Goal: Task Accomplishment & Management: Use online tool/utility

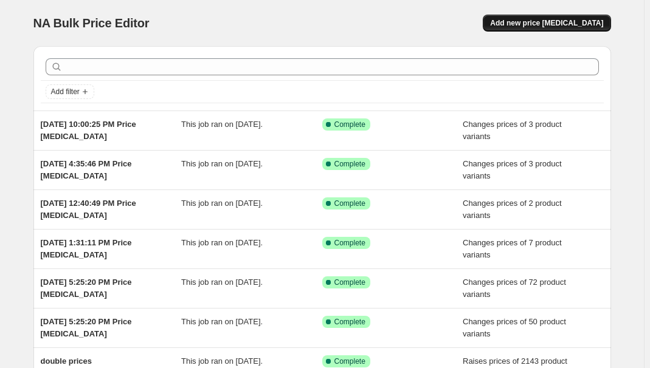
click at [563, 21] on span "Add new price [MEDICAL_DATA]" at bounding box center [546, 23] width 113 height 10
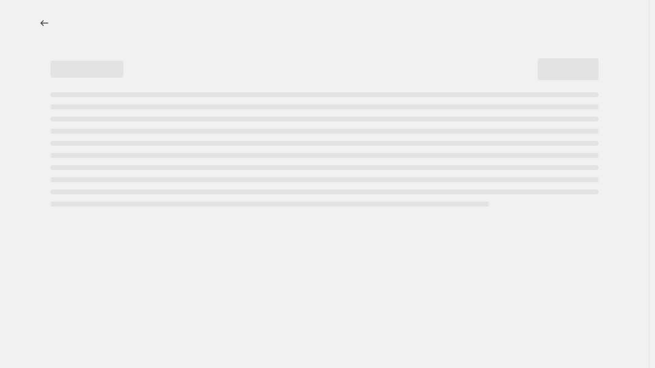
select select "percentage"
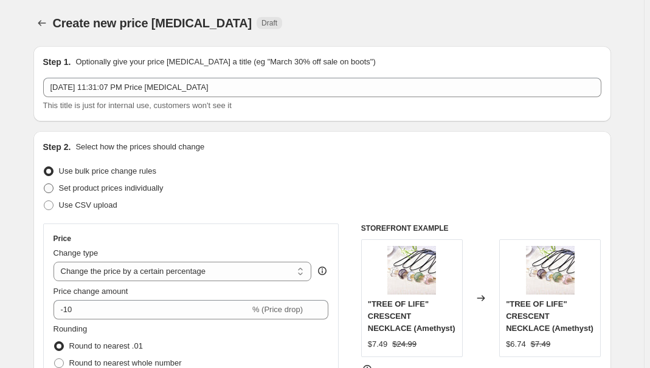
click at [84, 191] on span "Set product prices individually" at bounding box center [111, 188] width 105 height 9
click at [44, 184] on input "Set product prices individually" at bounding box center [44, 184] width 1 height 1
radio input "true"
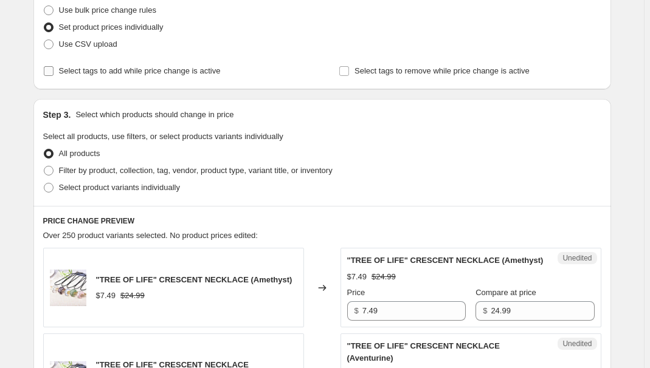
scroll to position [165, 0]
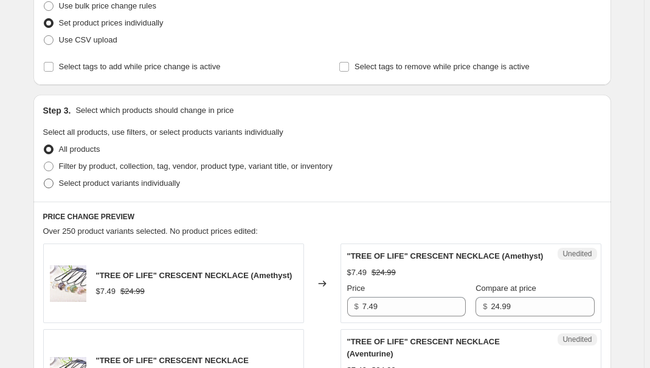
click at [126, 176] on label "Select product variants individually" at bounding box center [111, 183] width 137 height 17
click at [44, 179] on input "Select product variants individually" at bounding box center [44, 179] width 1 height 1
radio input "true"
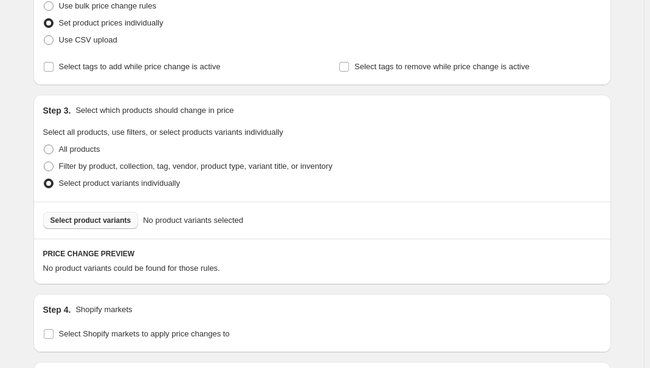
click at [81, 220] on span "Select product variants" at bounding box center [90, 221] width 81 height 10
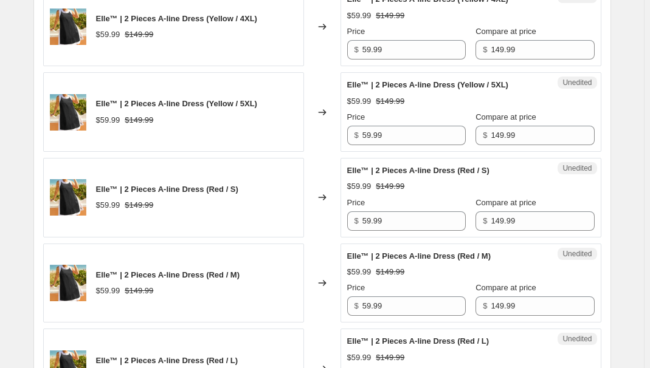
scroll to position [2068, 0]
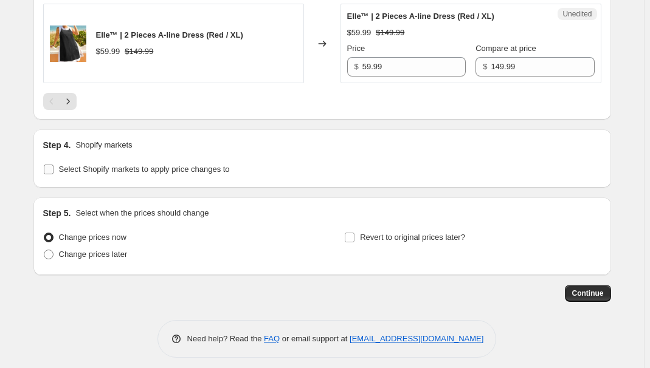
click at [118, 165] on span "Select Shopify markets to apply price changes to" at bounding box center [144, 169] width 171 height 9
click at [53, 165] on input "Select Shopify markets to apply price changes to" at bounding box center [49, 170] width 10 height 10
checkbox input "true"
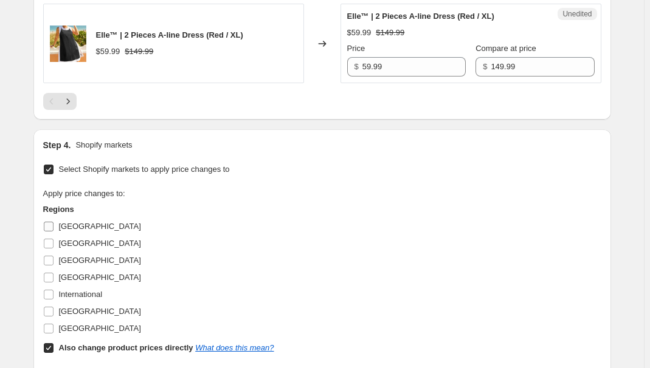
click at [67, 222] on span "[GEOGRAPHIC_DATA]" at bounding box center [100, 226] width 82 height 9
click at [53, 222] on input "[GEOGRAPHIC_DATA]" at bounding box center [49, 227] width 10 height 10
checkbox input "true"
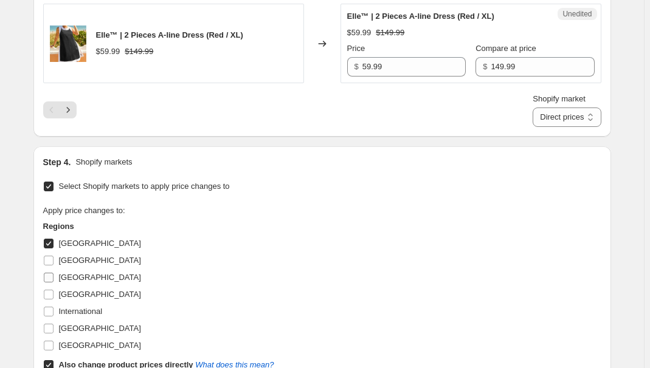
click at [68, 273] on span "[GEOGRAPHIC_DATA]" at bounding box center [100, 277] width 82 height 9
click at [53, 273] on input "[GEOGRAPHIC_DATA]" at bounding box center [49, 278] width 10 height 10
checkbox input "true"
click at [79, 290] on span "[GEOGRAPHIC_DATA]" at bounding box center [100, 294] width 82 height 9
click at [53, 290] on input "[GEOGRAPHIC_DATA]" at bounding box center [49, 295] width 10 height 10
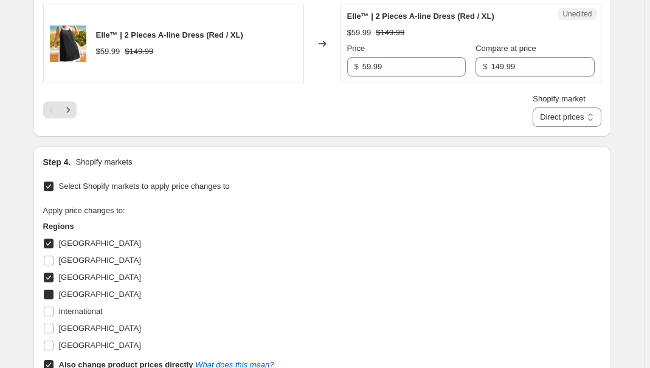
checkbox input "true"
drag, startPoint x: 93, startPoint y: 320, endPoint x: 91, endPoint y: 335, distance: 15.4
click at [92, 324] on span "[GEOGRAPHIC_DATA]" at bounding box center [100, 328] width 82 height 9
click at [83, 360] on b "Also change product prices directly" at bounding box center [126, 364] width 134 height 9
click at [53, 360] on input "Also change product prices directly What does this mean?" at bounding box center [49, 365] width 10 height 10
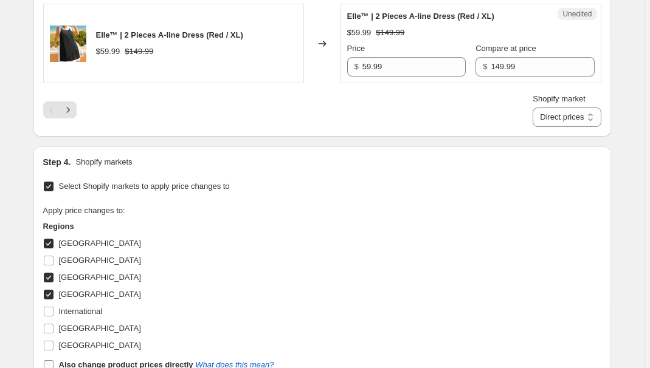
checkbox input "false"
select select "34367176860"
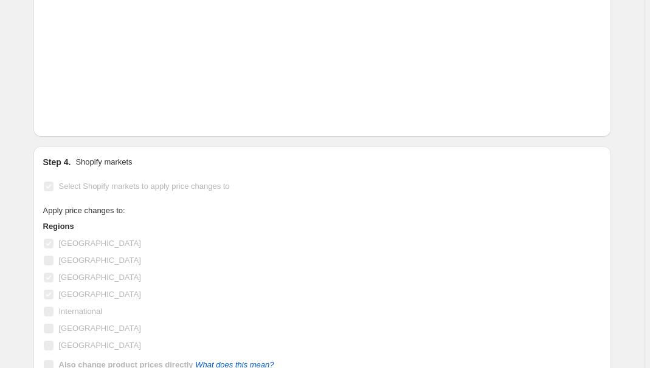
click at [72, 324] on span "[GEOGRAPHIC_DATA]" at bounding box center [100, 328] width 82 height 9
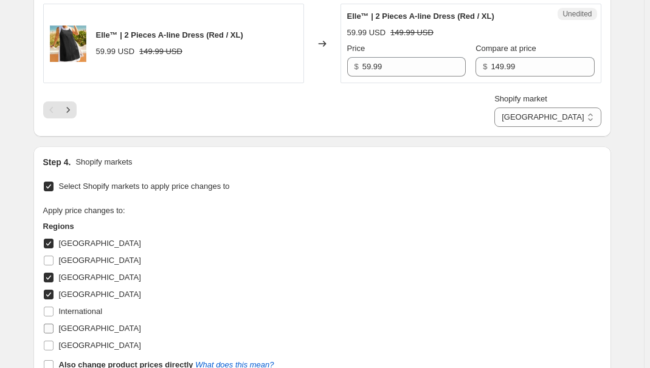
click at [53, 324] on input "[GEOGRAPHIC_DATA]" at bounding box center [49, 329] width 10 height 10
checkbox input "true"
click at [264, 286] on div "[GEOGRAPHIC_DATA]" at bounding box center [158, 294] width 231 height 17
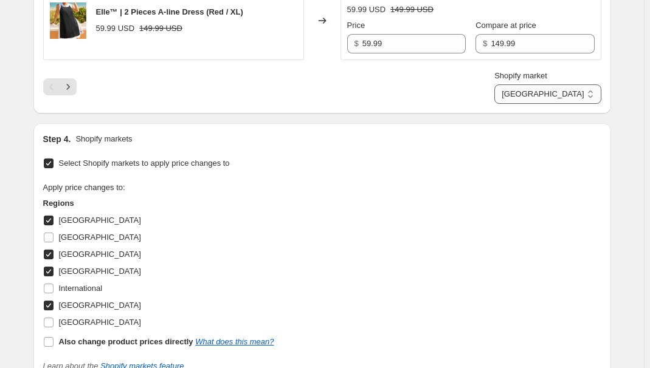
scroll to position [2013, 0]
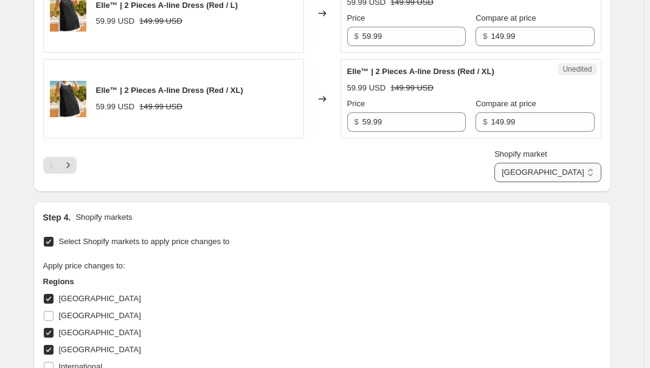
click at [585, 164] on select "[GEOGRAPHIC_DATA] [GEOGRAPHIC_DATA] [GEOGRAPHIC_DATA] [GEOGRAPHIC_DATA]" at bounding box center [547, 172] width 106 height 19
click at [551, 163] on select "[GEOGRAPHIC_DATA] [GEOGRAPHIC_DATA] [GEOGRAPHIC_DATA] [GEOGRAPHIC_DATA]" at bounding box center [547, 172] width 106 height 19
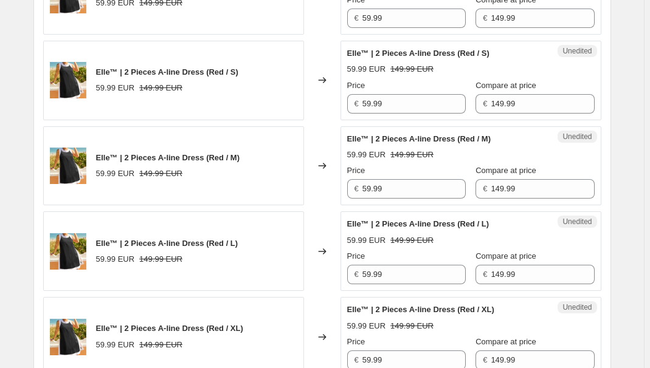
scroll to position [2154, 0]
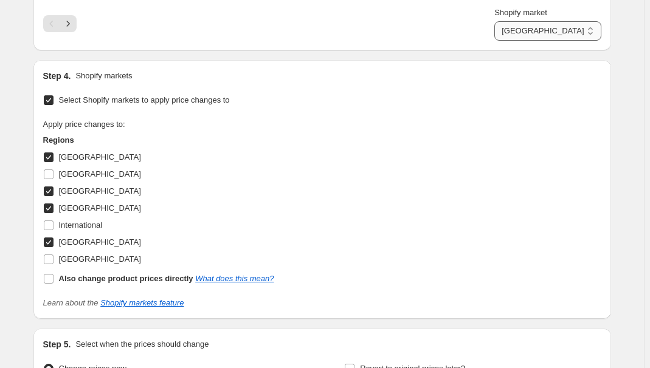
click at [570, 26] on select "[GEOGRAPHIC_DATA] [GEOGRAPHIC_DATA] [GEOGRAPHIC_DATA] [GEOGRAPHIC_DATA]" at bounding box center [547, 30] width 106 height 19
click at [548, 21] on select "[GEOGRAPHIC_DATA] [GEOGRAPHIC_DATA] [GEOGRAPHIC_DATA] [GEOGRAPHIC_DATA]" at bounding box center [547, 30] width 106 height 19
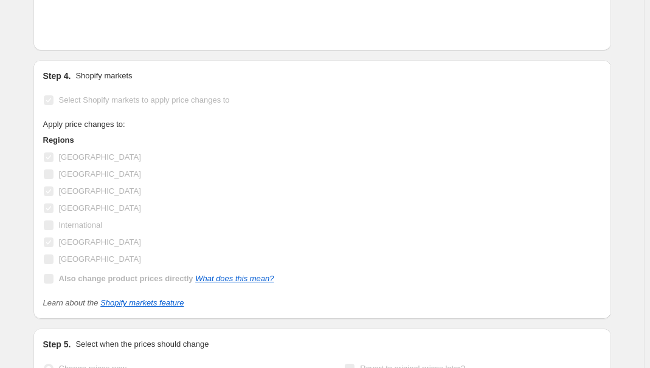
click at [508, 92] on div "Select Shopify markets to apply price changes to Apply price changes to: Region…" at bounding box center [322, 201] width 558 height 218
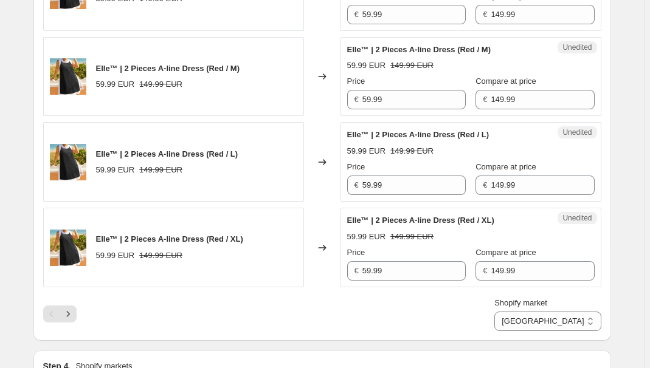
scroll to position [1933, 0]
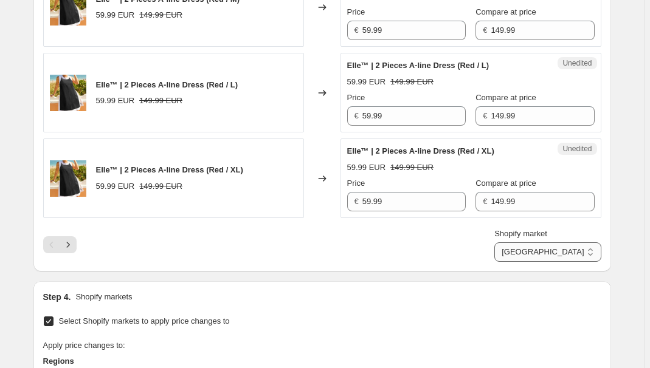
click at [572, 242] on select "[GEOGRAPHIC_DATA] [GEOGRAPHIC_DATA] [GEOGRAPHIC_DATA] [GEOGRAPHIC_DATA]" at bounding box center [547, 251] width 106 height 19
select select "34367209628"
click at [522, 242] on select "[GEOGRAPHIC_DATA] [GEOGRAPHIC_DATA] [GEOGRAPHIC_DATA] [GEOGRAPHIC_DATA]" at bounding box center [547, 251] width 106 height 19
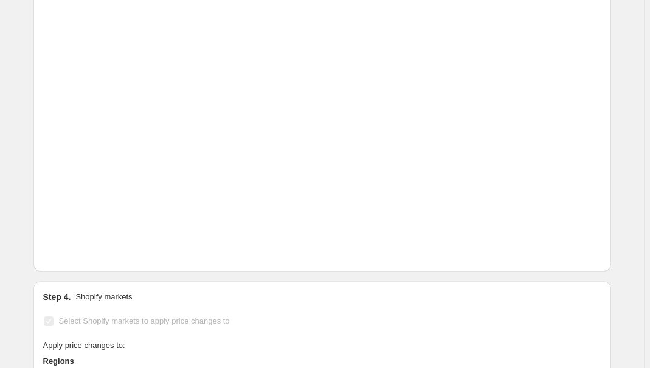
click at [483, 291] on div "Step 4. Shopify markets" at bounding box center [322, 297] width 558 height 12
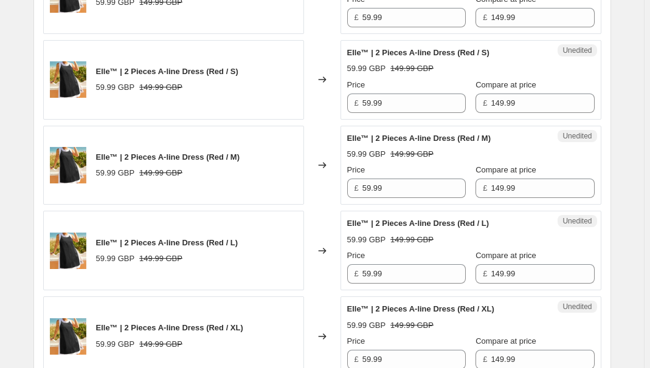
scroll to position [1734, 0]
